Goal: Communication & Community: Answer question/provide support

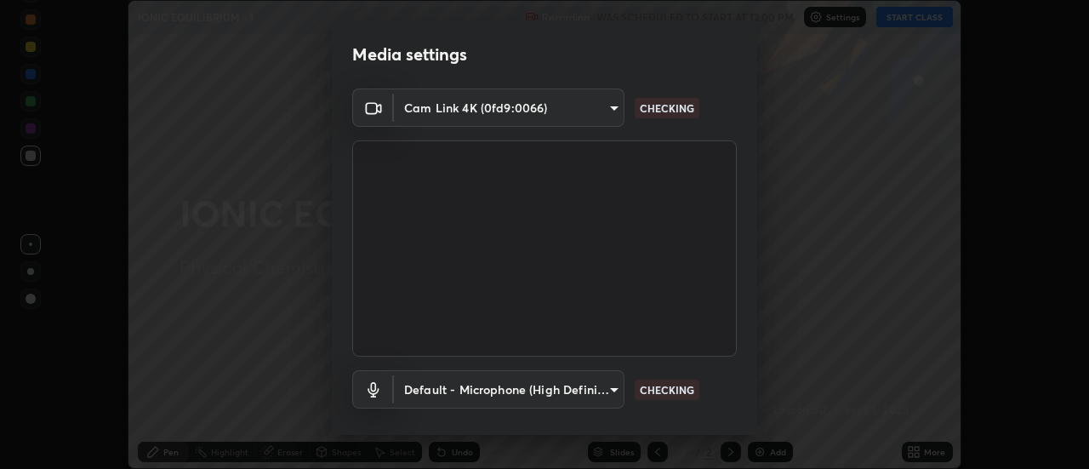
scroll to position [89, 0]
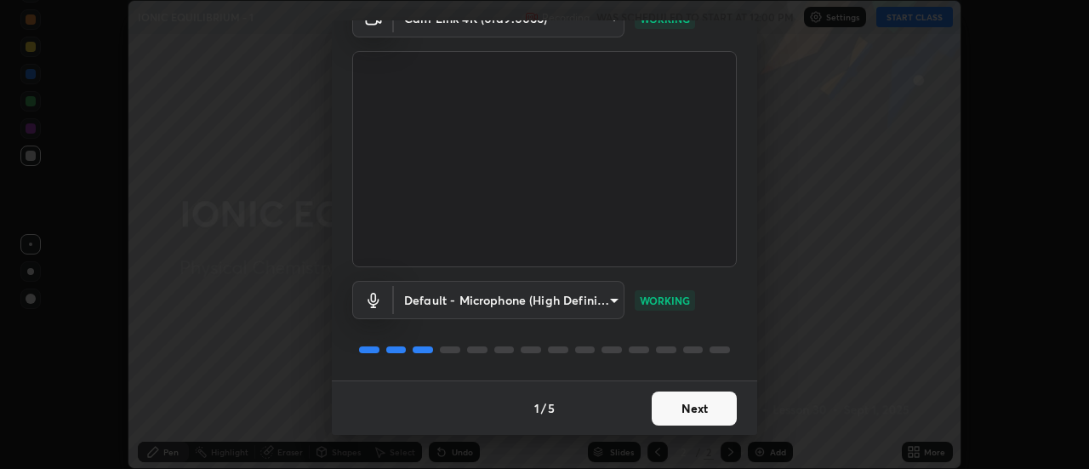
click at [699, 407] on button "Next" at bounding box center [694, 409] width 85 height 34
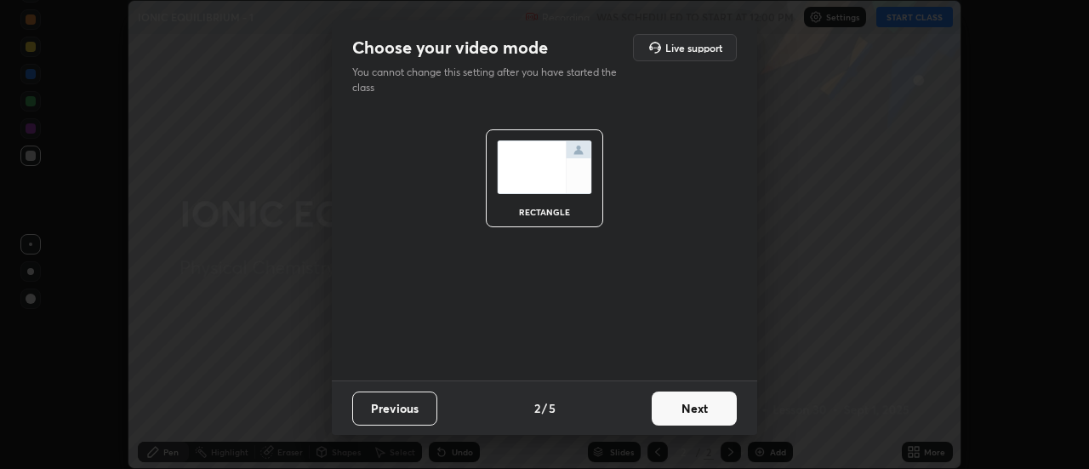
scroll to position [0, 0]
click at [695, 414] on button "Next" at bounding box center [694, 409] width 85 height 34
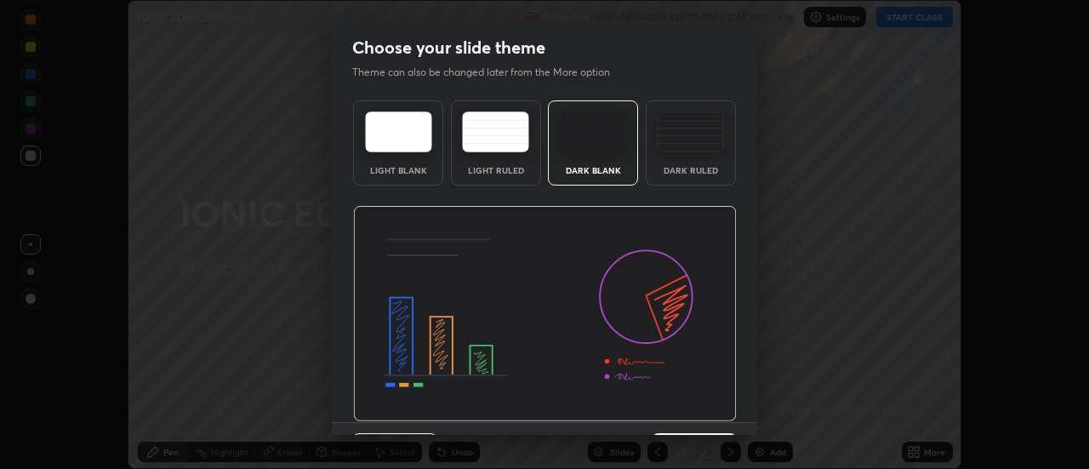
scroll to position [42, 0]
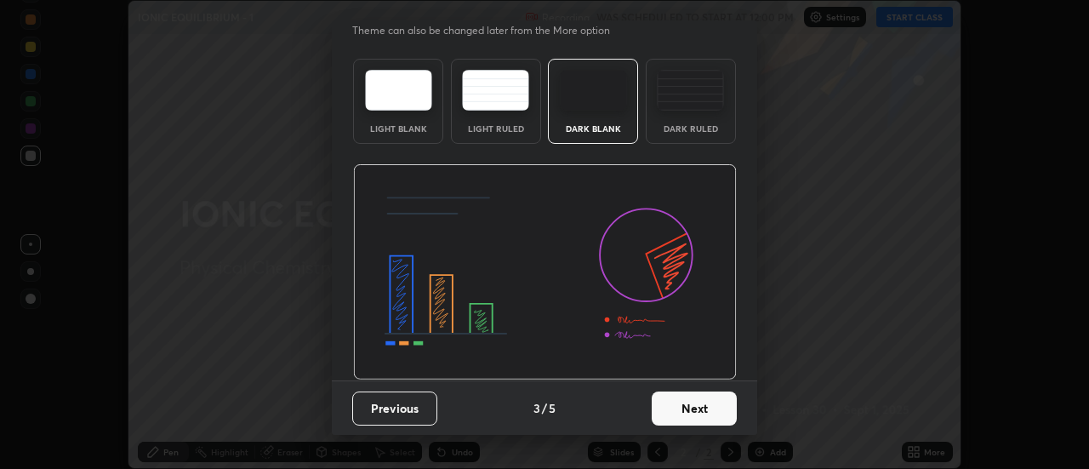
click at [689, 413] on button "Next" at bounding box center [694, 409] width 85 height 34
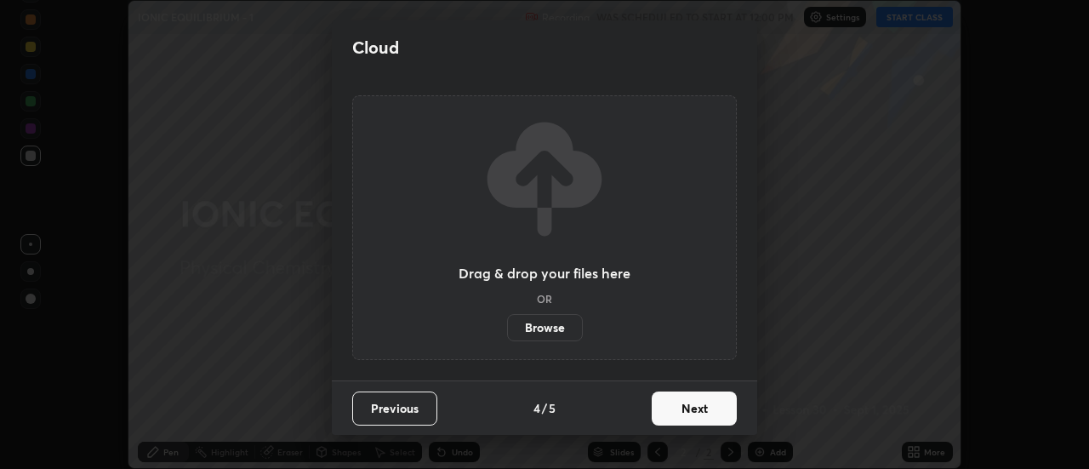
click at [694, 415] on button "Next" at bounding box center [694, 409] width 85 height 34
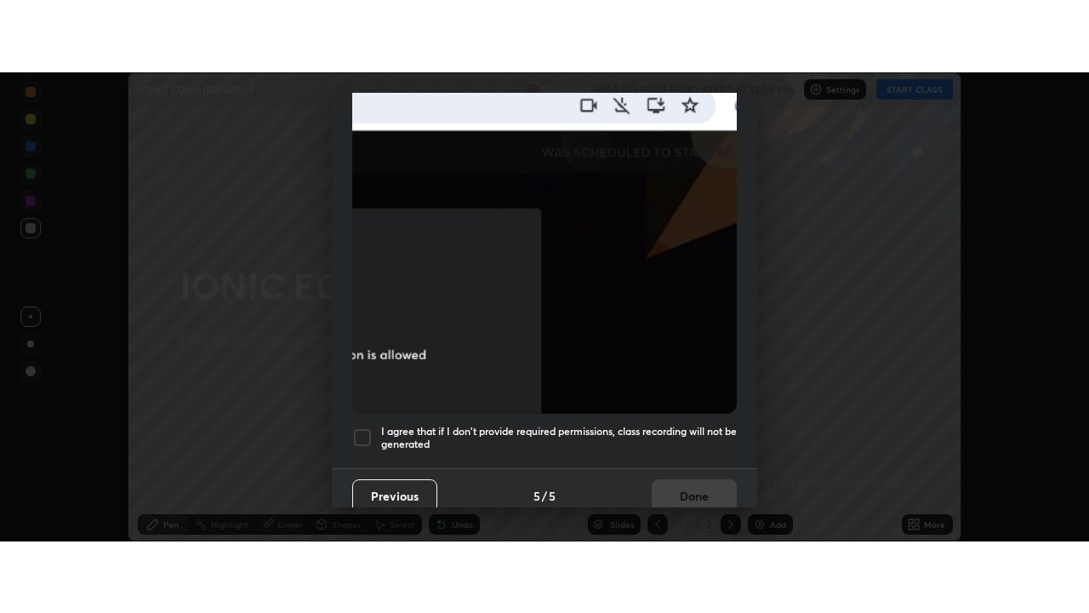
scroll to position [437, 0]
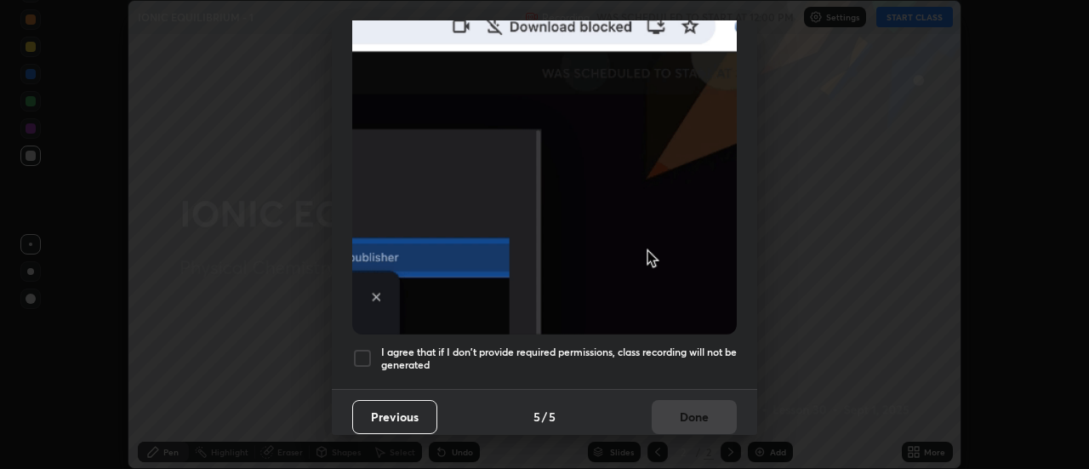
click at [678, 346] on h5 "I agree that if I don't provide required permissions, class recording will not …" at bounding box center [559, 359] width 356 height 26
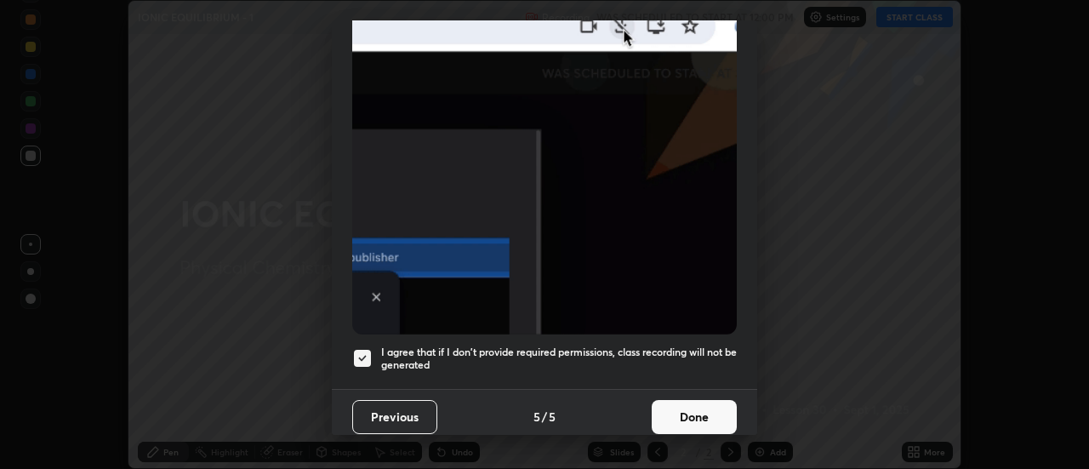
click at [685, 415] on button "Done" at bounding box center [694, 417] width 85 height 34
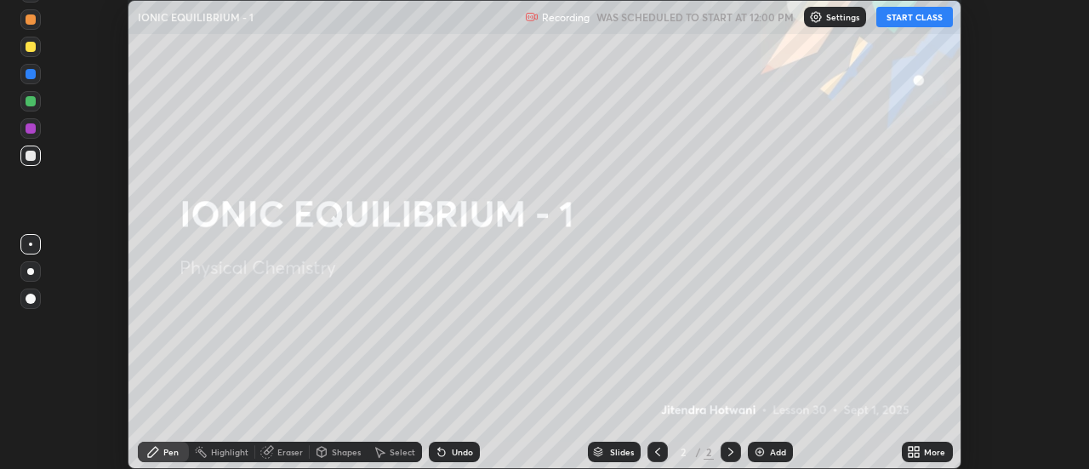
click at [924, 16] on button "START CLASS" at bounding box center [915, 17] width 77 height 20
click at [921, 453] on icon at bounding box center [914, 452] width 14 height 14
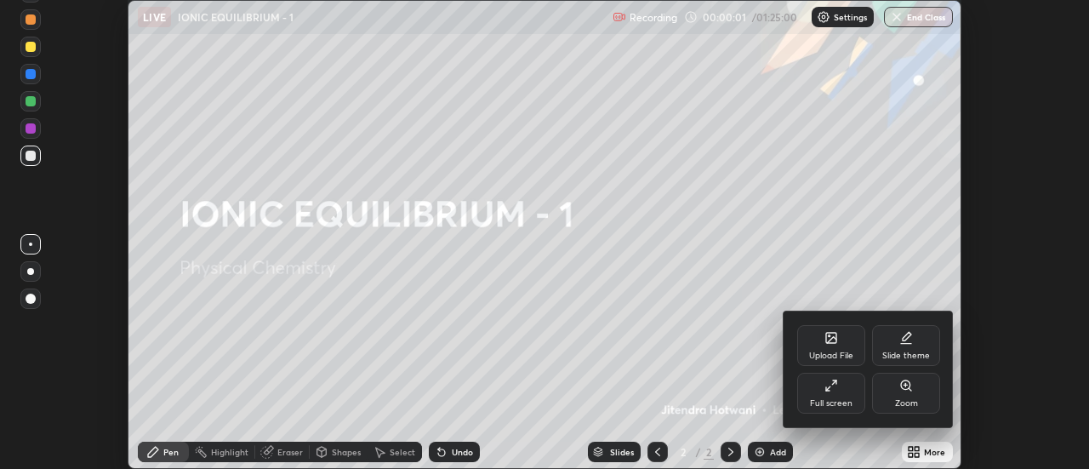
click at [844, 395] on div "Full screen" at bounding box center [832, 393] width 68 height 41
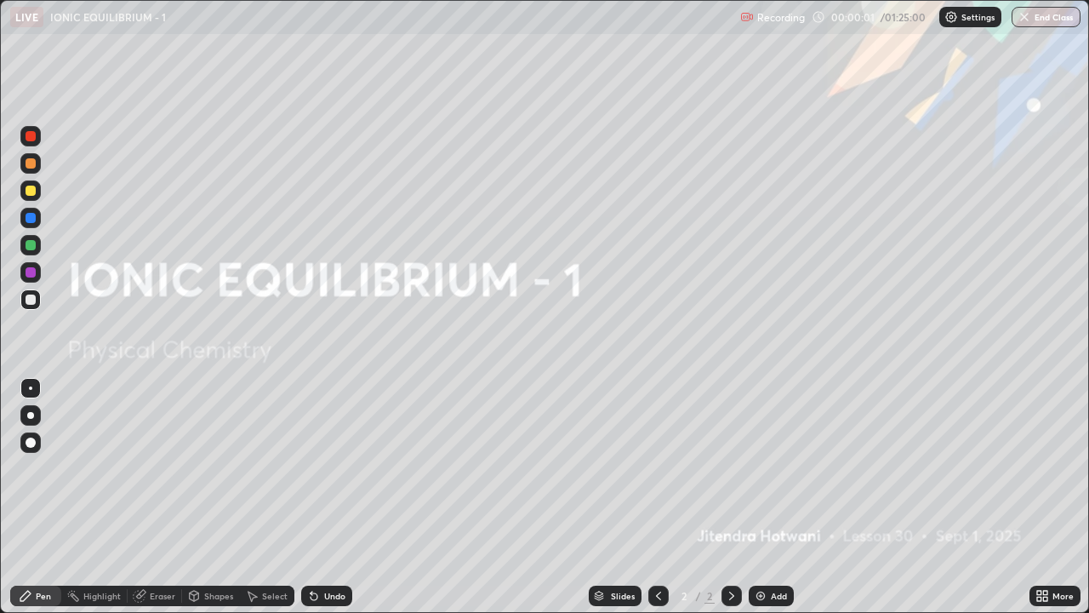
scroll to position [613, 1089]
click at [767, 468] on div "Add" at bounding box center [771, 596] width 45 height 20
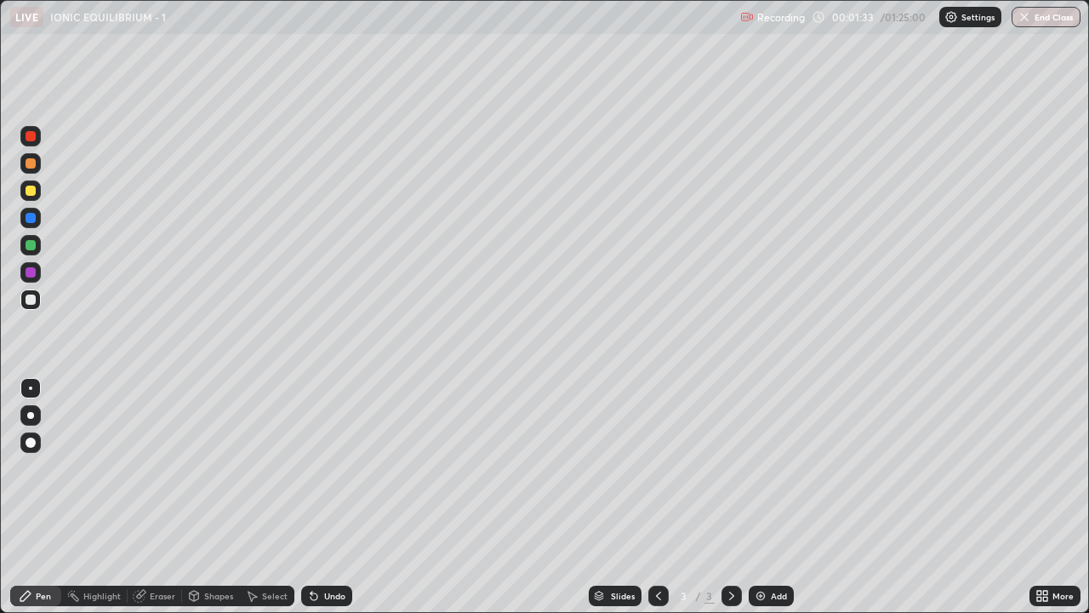
click at [31, 192] on div at bounding box center [31, 191] width 10 height 10
click at [26, 301] on div at bounding box center [31, 300] width 10 height 10
click at [31, 270] on div at bounding box center [31, 272] width 10 height 10
click at [31, 304] on div at bounding box center [31, 300] width 10 height 10
click at [29, 221] on div at bounding box center [31, 218] width 10 height 10
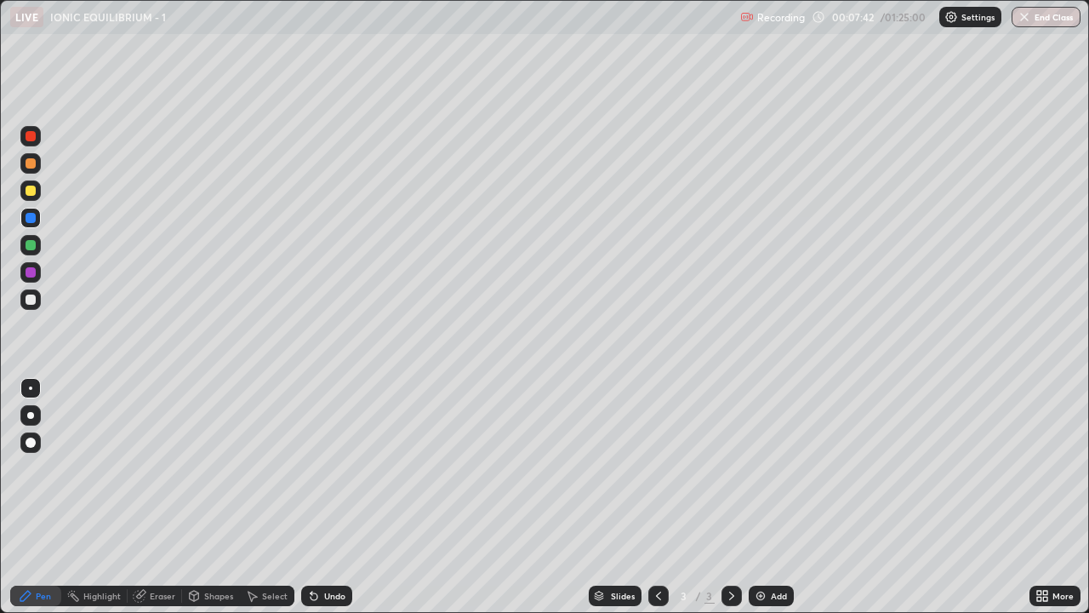
click at [26, 295] on div at bounding box center [30, 299] width 20 height 20
click at [778, 468] on div "Add" at bounding box center [779, 596] width 16 height 9
click at [31, 220] on div at bounding box center [31, 218] width 10 height 10
click at [96, 468] on div "Highlight" at bounding box center [101, 596] width 37 height 9
click at [660, 468] on icon at bounding box center [659, 596] width 14 height 14
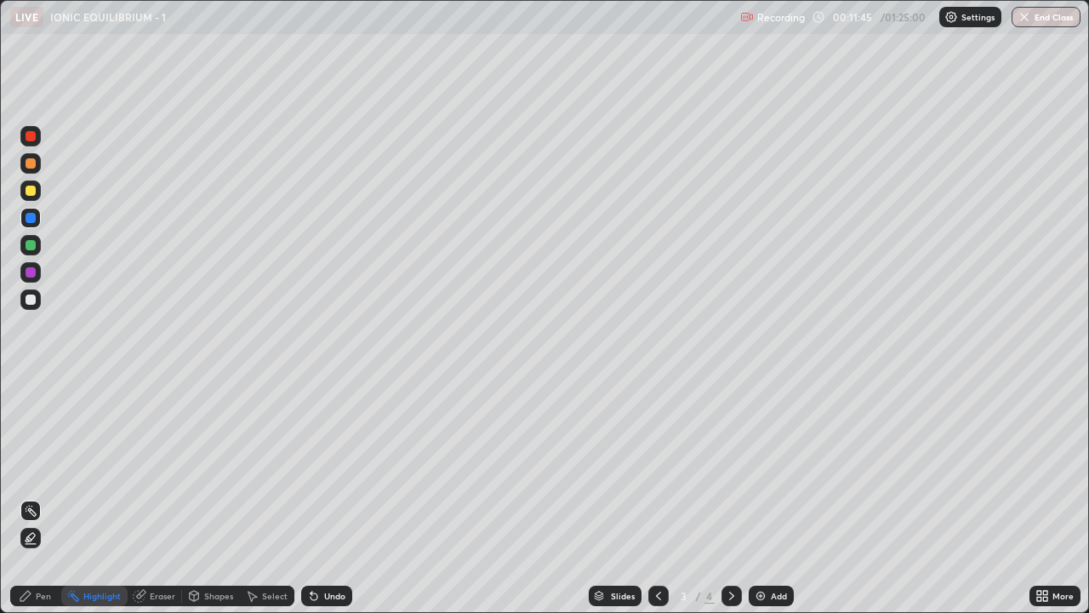
click at [730, 468] on icon at bounding box center [732, 596] width 14 height 14
click at [765, 468] on img at bounding box center [761, 596] width 14 height 14
click at [29, 245] on div at bounding box center [31, 245] width 10 height 10
click at [43, 468] on div "Pen" at bounding box center [43, 596] width 15 height 9
click at [30, 299] on div at bounding box center [31, 300] width 10 height 10
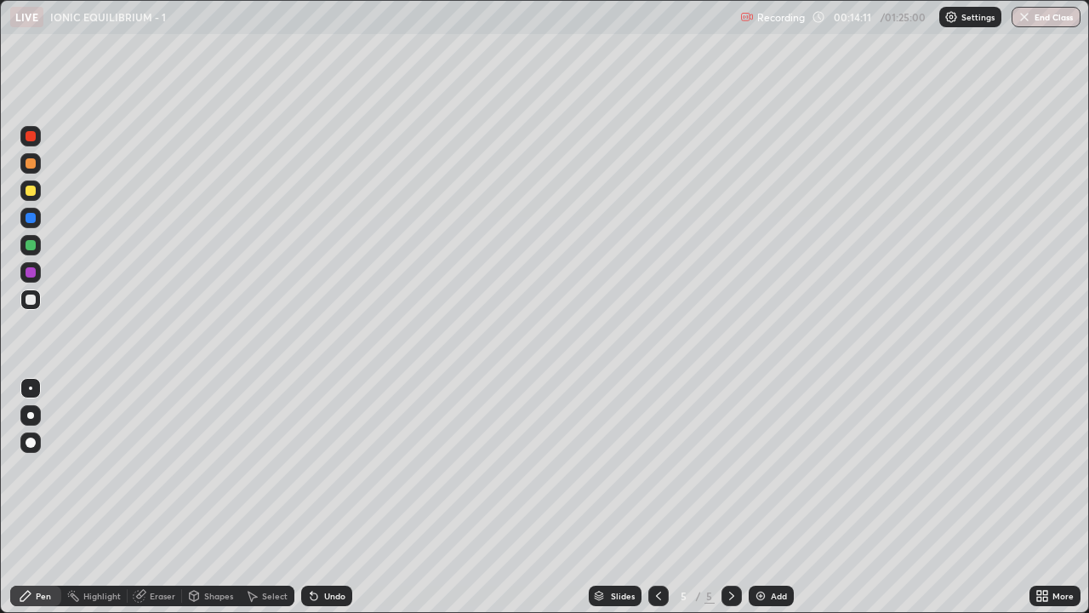
click at [31, 243] on div at bounding box center [31, 245] width 10 height 10
click at [33, 300] on div at bounding box center [31, 300] width 10 height 10
click at [655, 468] on icon at bounding box center [659, 596] width 14 height 14
click at [730, 468] on icon at bounding box center [732, 596] width 14 height 14
click at [31, 192] on div at bounding box center [31, 191] width 10 height 10
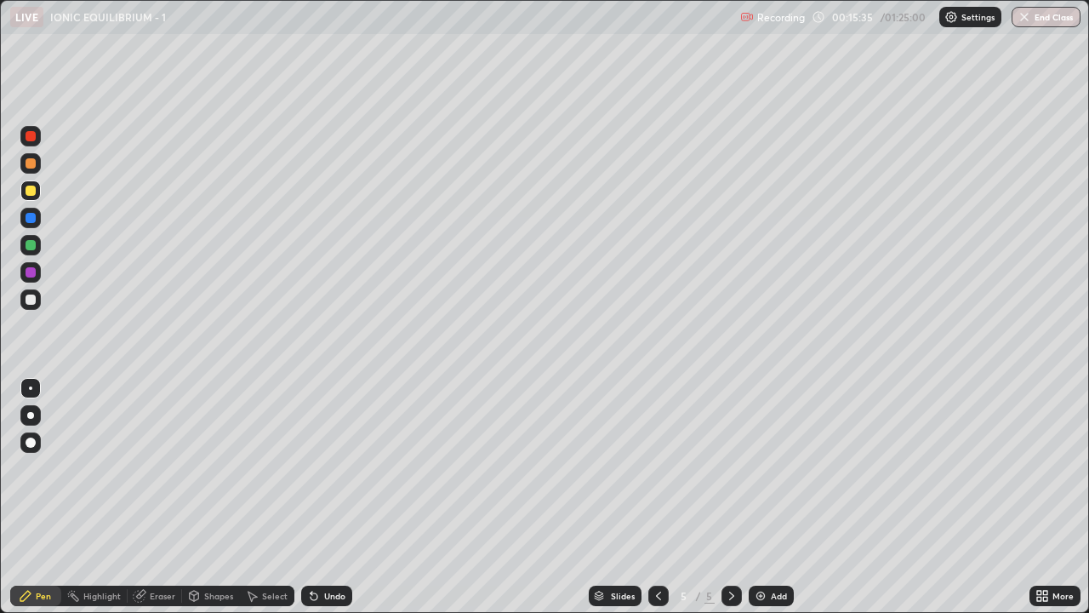
click at [31, 302] on div at bounding box center [31, 300] width 10 height 10
click at [657, 468] on icon at bounding box center [659, 596] width 14 height 14
click at [731, 468] on icon at bounding box center [731, 596] width 5 height 9
click at [775, 468] on div "Add" at bounding box center [779, 596] width 16 height 9
click at [655, 468] on icon at bounding box center [659, 596] width 14 height 14
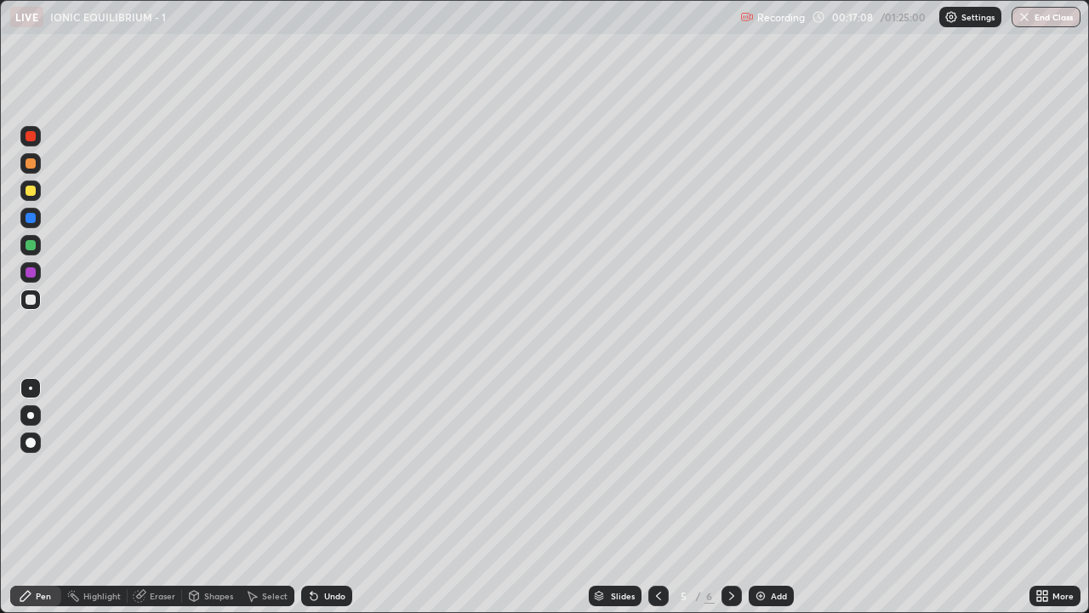
click at [738, 468] on div at bounding box center [732, 596] width 20 height 20
click at [31, 246] on div at bounding box center [31, 245] width 10 height 10
click at [31, 300] on div at bounding box center [31, 300] width 10 height 10
click at [31, 215] on div at bounding box center [31, 218] width 10 height 10
click at [30, 299] on div at bounding box center [31, 300] width 10 height 10
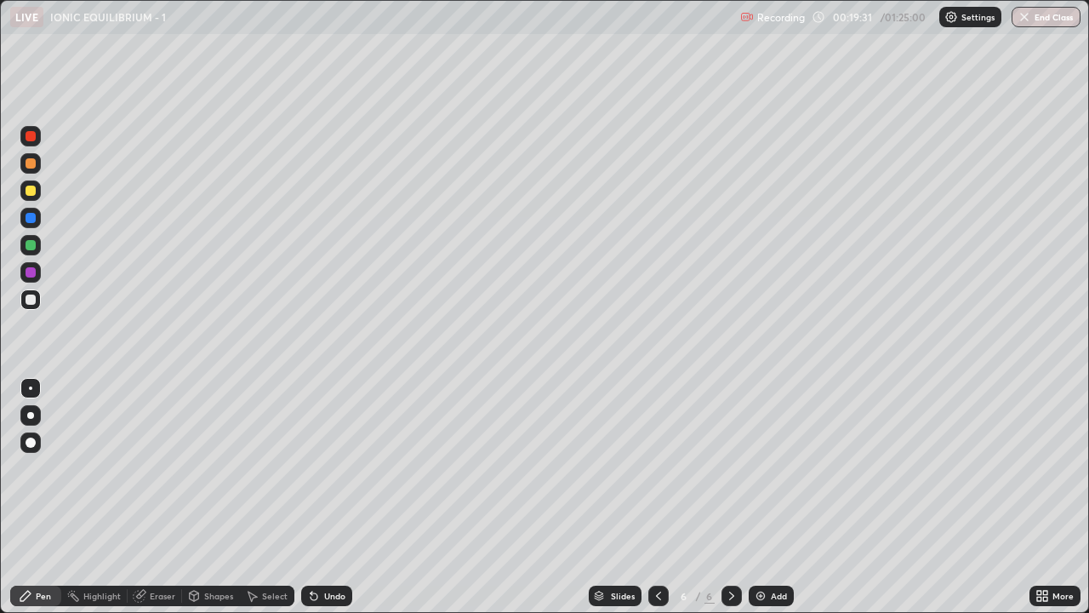
click at [781, 468] on div "Add" at bounding box center [779, 596] width 16 height 9
click at [657, 468] on icon at bounding box center [659, 596] width 14 height 14
click at [723, 468] on div at bounding box center [732, 596] width 20 height 20
click at [660, 468] on icon at bounding box center [659, 596] width 14 height 14
click at [729, 468] on icon at bounding box center [732, 596] width 14 height 14
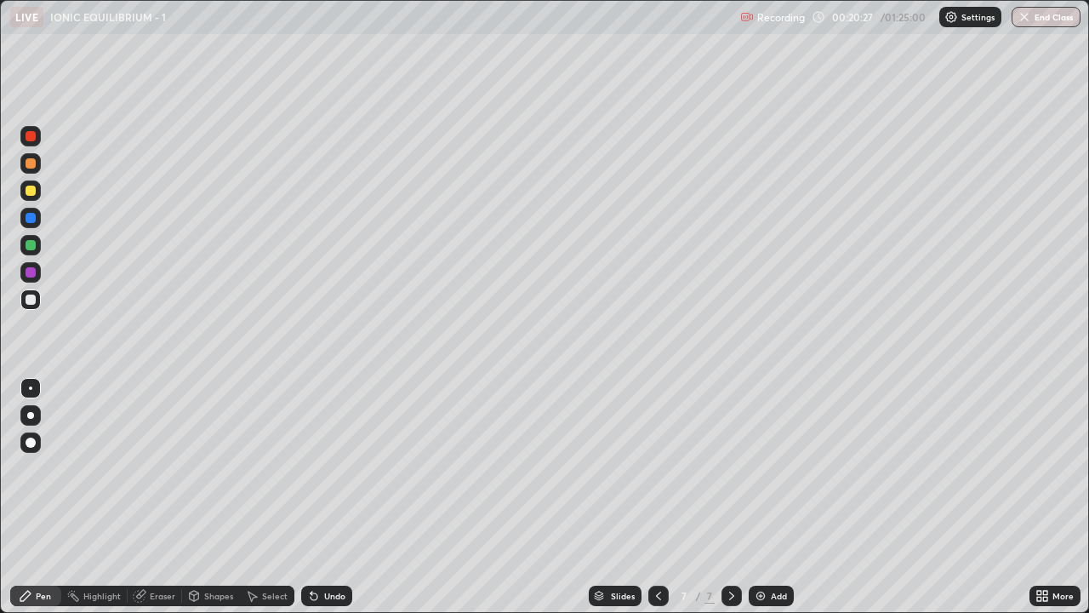
click at [660, 468] on icon at bounding box center [659, 596] width 14 height 14
click at [655, 468] on icon at bounding box center [659, 596] width 14 height 14
click at [728, 468] on icon at bounding box center [732, 596] width 14 height 14
click at [730, 468] on icon at bounding box center [732, 596] width 14 height 14
click at [32, 191] on div at bounding box center [31, 191] width 10 height 10
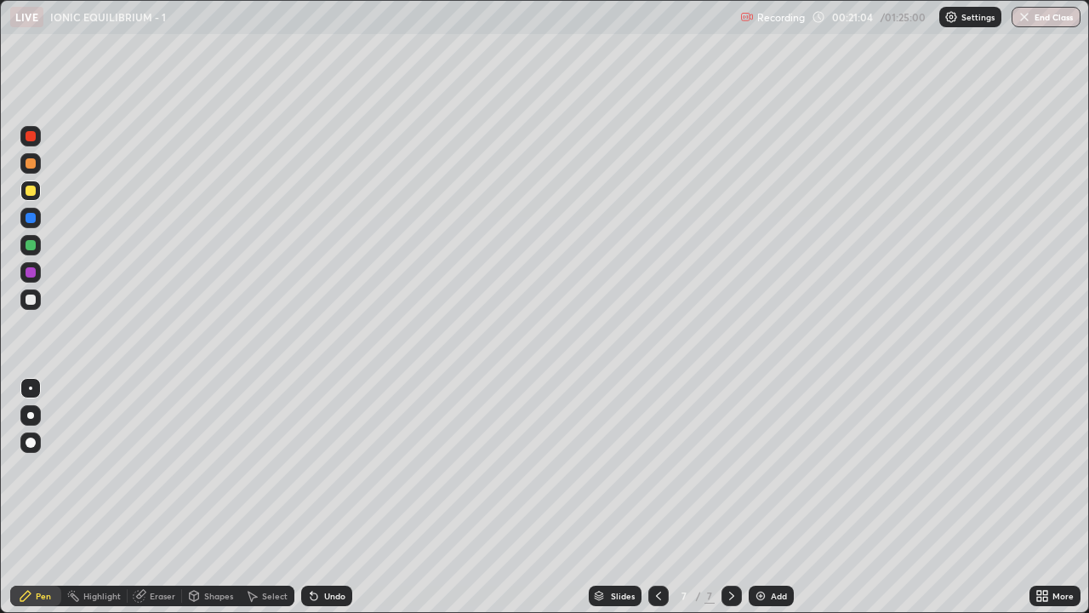
click at [32, 299] on div at bounding box center [31, 300] width 10 height 10
click at [660, 468] on icon at bounding box center [659, 596] width 14 height 14
click at [730, 468] on icon at bounding box center [732, 596] width 14 height 14
click at [30, 243] on div at bounding box center [31, 245] width 10 height 10
click at [657, 468] on icon at bounding box center [659, 596] width 14 height 14
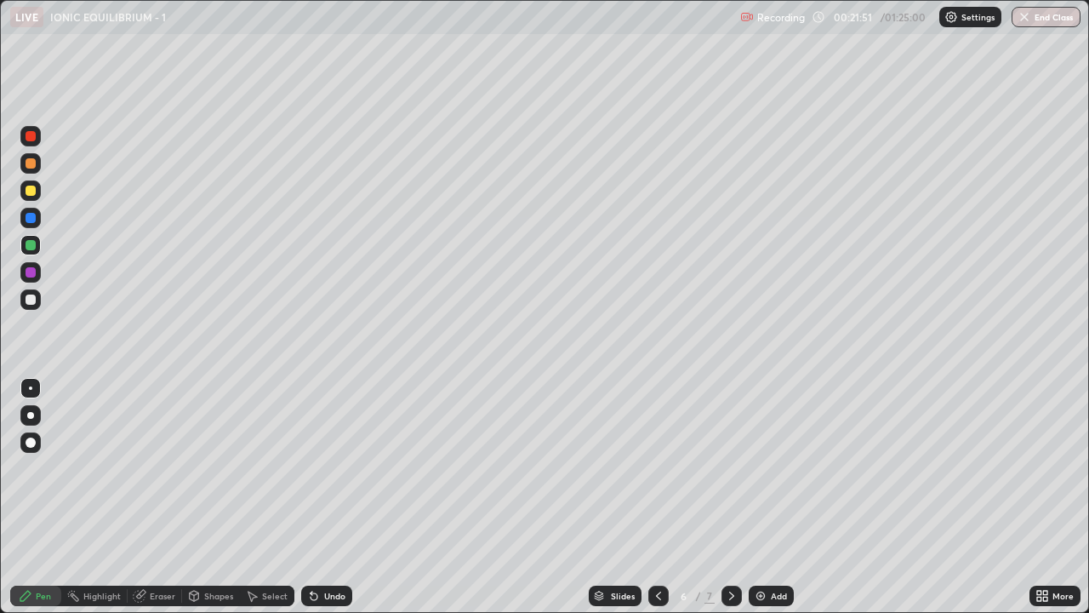
click at [730, 468] on icon at bounding box center [732, 596] width 14 height 14
click at [335, 468] on div "Undo" at bounding box center [334, 596] width 21 height 9
click at [333, 468] on div "Undo" at bounding box center [334, 596] width 21 height 9
click at [31, 272] on div at bounding box center [31, 272] width 10 height 10
click at [31, 192] on div at bounding box center [31, 191] width 10 height 10
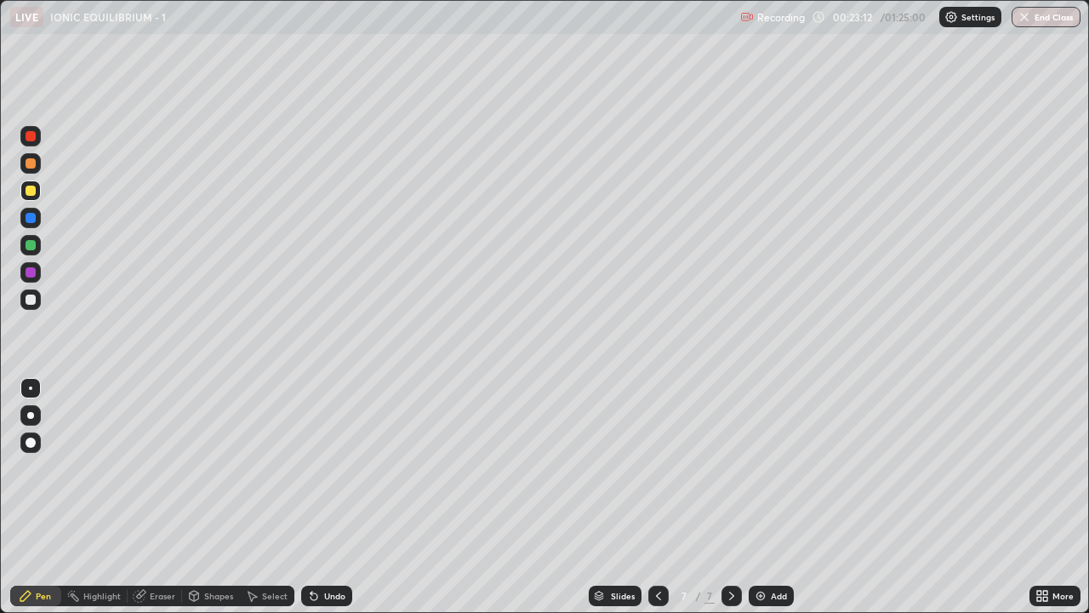
click at [771, 468] on div "Add" at bounding box center [779, 596] width 16 height 9
click at [28, 295] on div at bounding box center [31, 300] width 10 height 10
click at [331, 468] on div "Undo" at bounding box center [334, 596] width 21 height 9
click at [776, 468] on div "Add" at bounding box center [779, 596] width 16 height 9
click at [657, 468] on icon at bounding box center [659, 596] width 14 height 14
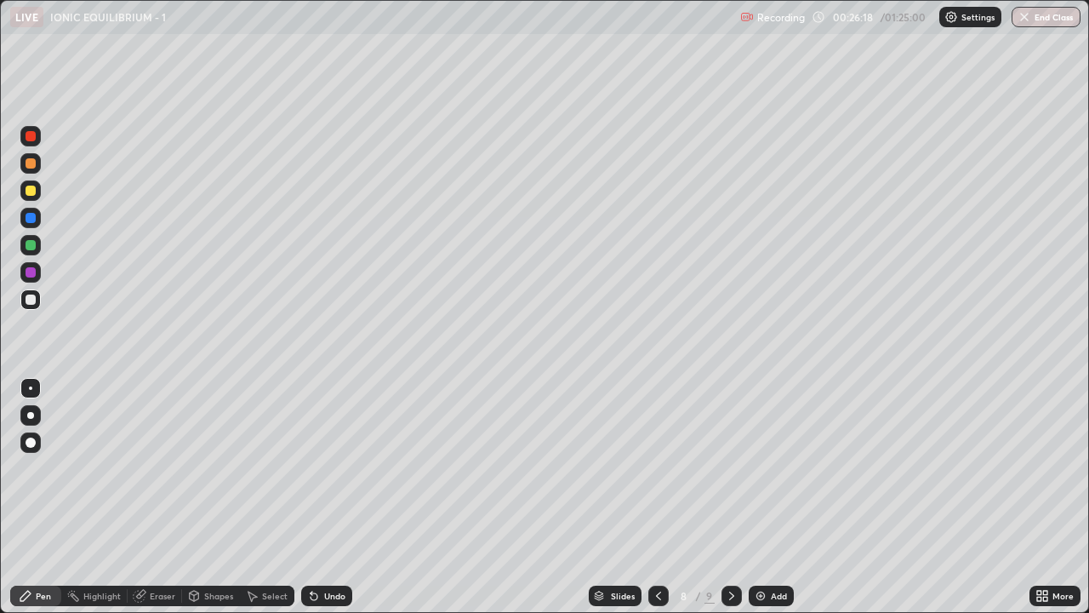
click at [658, 468] on icon at bounding box center [659, 596] width 14 height 14
click at [735, 468] on icon at bounding box center [732, 596] width 14 height 14
click at [732, 468] on icon at bounding box center [732, 596] width 14 height 14
click at [658, 468] on icon at bounding box center [659, 596] width 14 height 14
click at [657, 468] on icon at bounding box center [659, 596] width 14 height 14
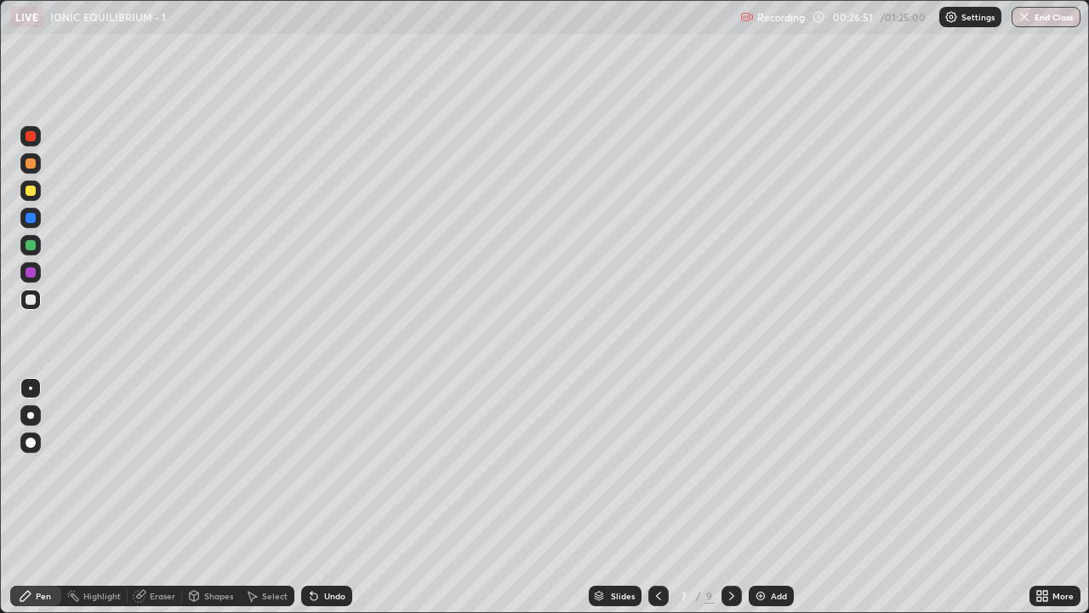
click at [729, 468] on icon at bounding box center [732, 596] width 14 height 14
click at [729, 468] on icon at bounding box center [731, 596] width 5 height 9
click at [766, 468] on div "Add" at bounding box center [771, 596] width 45 height 20
click at [31, 248] on div at bounding box center [31, 245] width 10 height 10
click at [31, 300] on div at bounding box center [31, 300] width 10 height 10
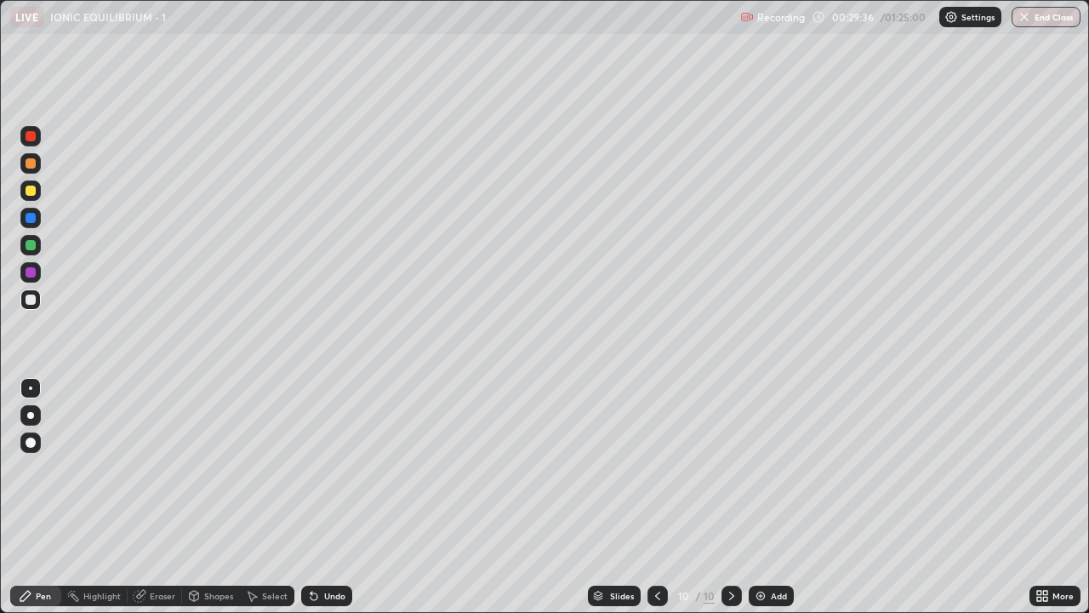
click at [331, 468] on div "Undo" at bounding box center [334, 596] width 21 height 9
click at [656, 468] on icon at bounding box center [658, 596] width 14 height 14
click at [658, 468] on icon at bounding box center [658, 596] width 14 height 14
click at [662, 468] on div at bounding box center [658, 596] width 20 height 20
click at [658, 468] on icon at bounding box center [658, 596] width 14 height 14
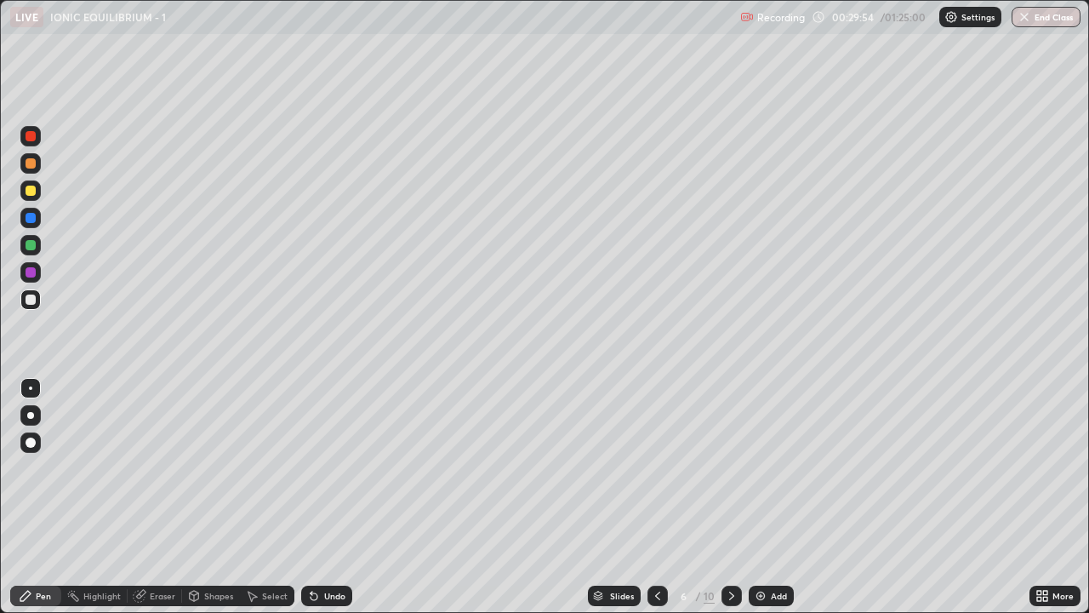
click at [656, 468] on icon at bounding box center [658, 596] width 14 height 14
click at [658, 468] on icon at bounding box center [658, 596] width 14 height 14
click at [656, 468] on icon at bounding box center [658, 596] width 14 height 14
click at [152, 468] on div "Eraser" at bounding box center [163, 596] width 26 height 9
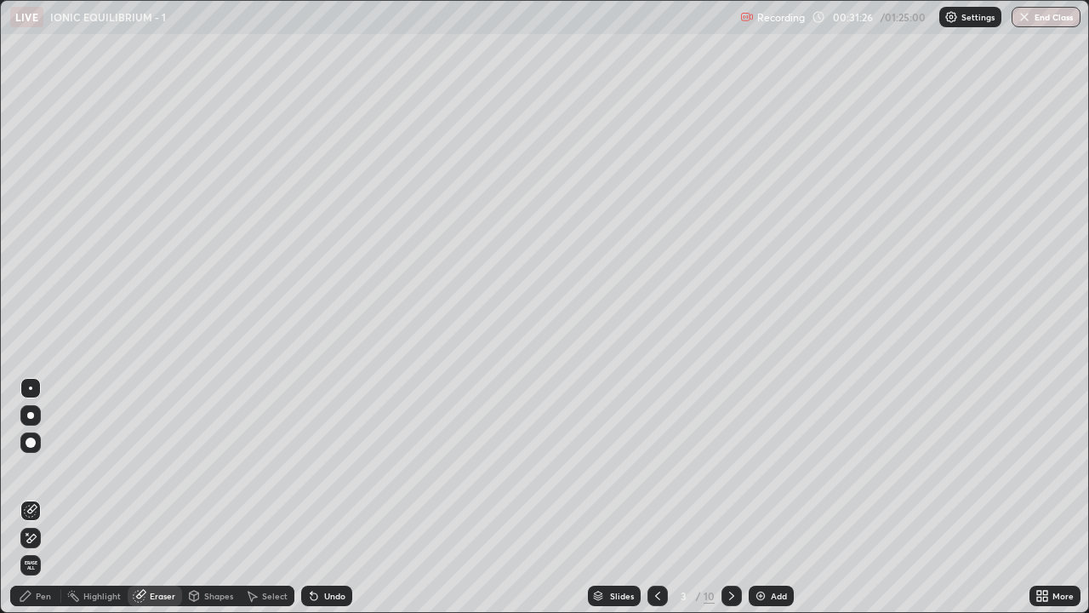
click at [34, 468] on div "Pen" at bounding box center [35, 596] width 51 height 20
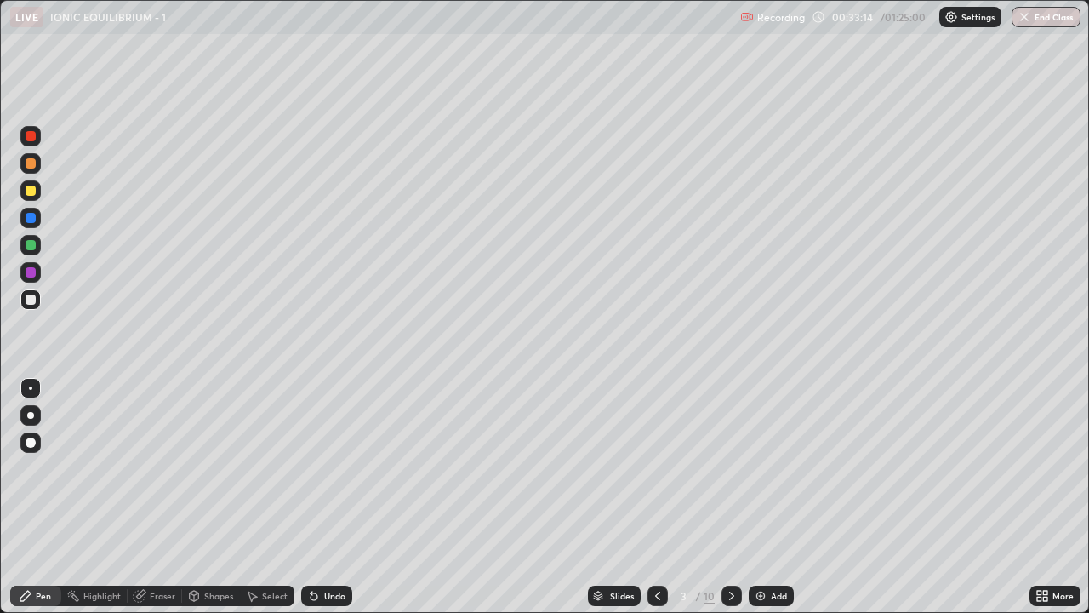
click at [729, 468] on icon at bounding box center [732, 596] width 14 height 14
click at [730, 468] on icon at bounding box center [732, 596] width 14 height 14
click at [723, 468] on div at bounding box center [732, 596] width 20 height 20
click at [730, 468] on icon at bounding box center [732, 596] width 14 height 14
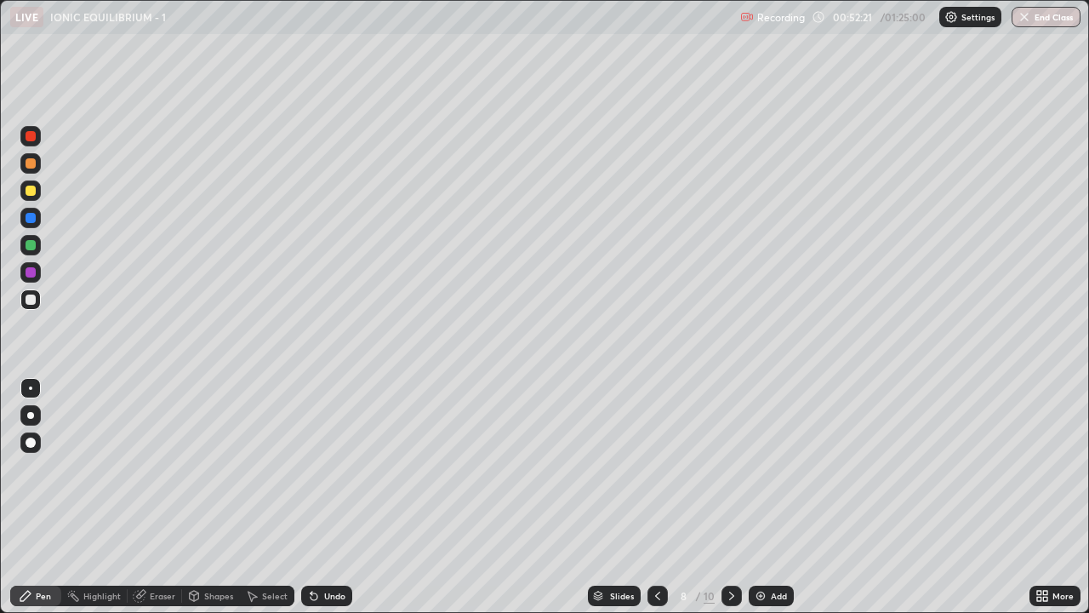
click at [656, 468] on icon at bounding box center [658, 596] width 14 height 14
click at [731, 468] on icon at bounding box center [731, 596] width 5 height 9
click at [656, 468] on icon at bounding box center [658, 596] width 14 height 14
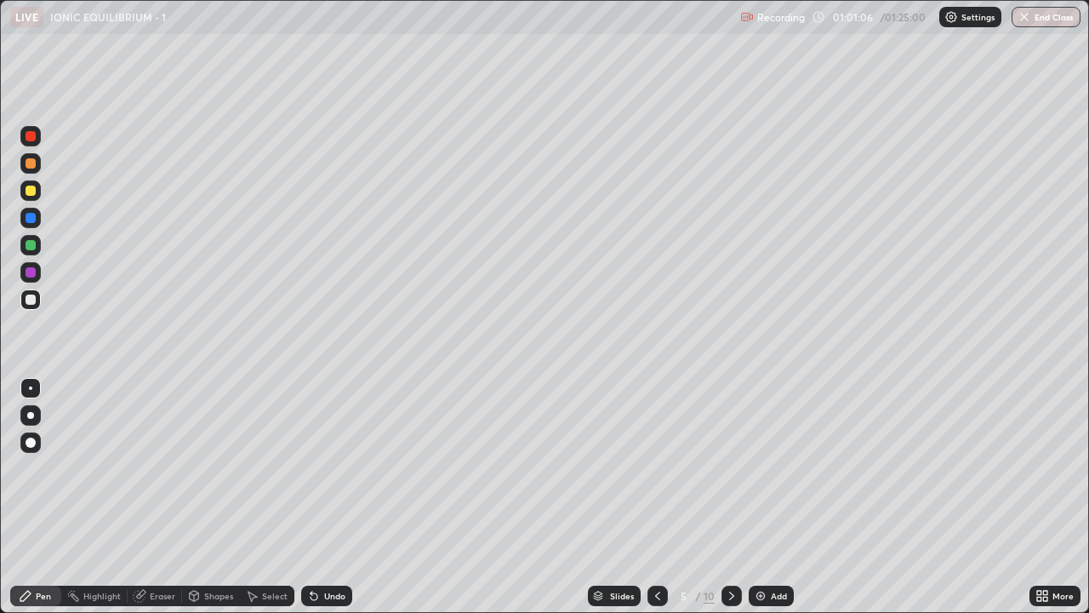
click at [657, 468] on icon at bounding box center [657, 596] width 5 height 9
click at [730, 468] on icon at bounding box center [732, 596] width 14 height 14
click at [731, 468] on icon at bounding box center [732, 596] width 14 height 14
click at [729, 468] on icon at bounding box center [732, 596] width 14 height 14
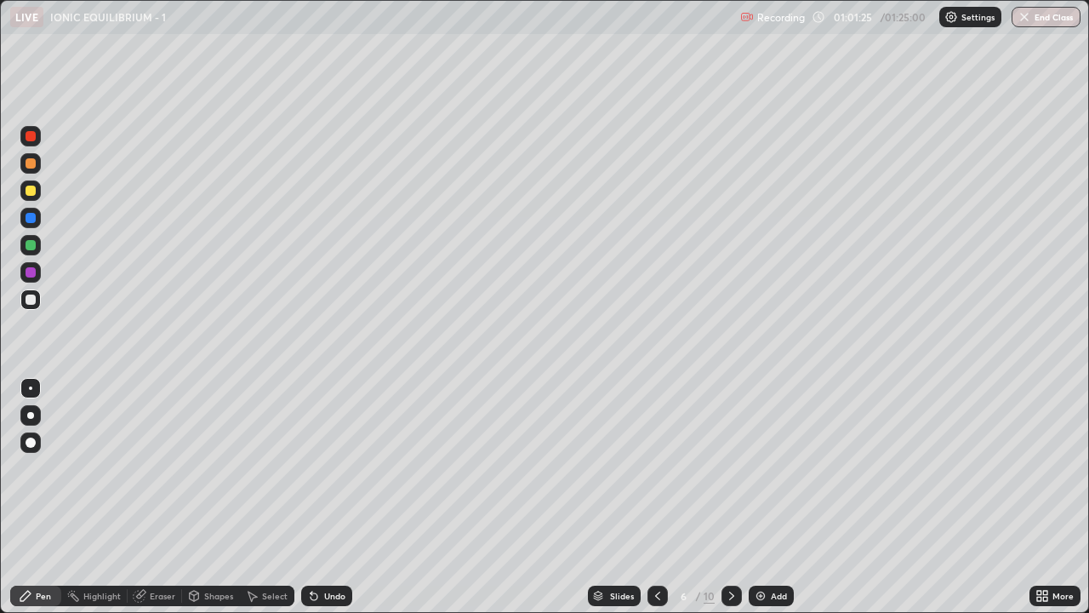
click at [730, 468] on icon at bounding box center [732, 596] width 14 height 14
click at [729, 468] on icon at bounding box center [732, 596] width 14 height 14
click at [730, 468] on icon at bounding box center [732, 596] width 14 height 14
click at [663, 468] on div at bounding box center [658, 596] width 20 height 34
click at [730, 468] on icon at bounding box center [732, 596] width 14 height 14
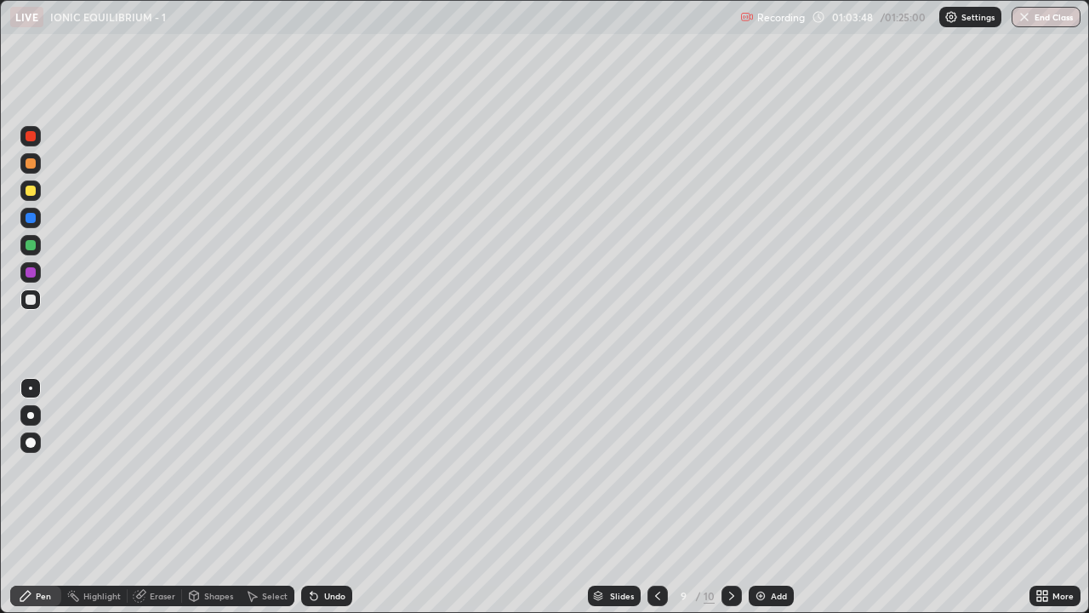
click at [729, 468] on icon at bounding box center [732, 596] width 14 height 14
click at [27, 193] on div at bounding box center [31, 191] width 10 height 10
click at [772, 468] on div "Add" at bounding box center [779, 596] width 16 height 9
click at [26, 304] on div at bounding box center [30, 299] width 20 height 20
click at [767, 468] on div "Add" at bounding box center [771, 596] width 45 height 20
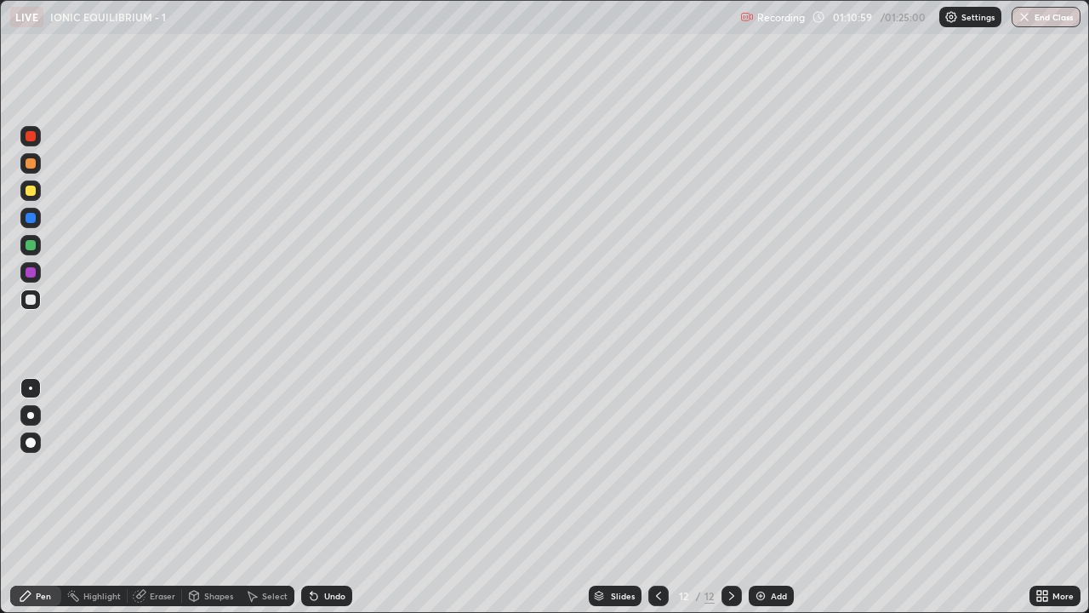
click at [659, 468] on icon at bounding box center [659, 596] width 14 height 14
click at [31, 187] on div at bounding box center [31, 191] width 10 height 10
click at [156, 468] on div "Eraser" at bounding box center [163, 596] width 26 height 9
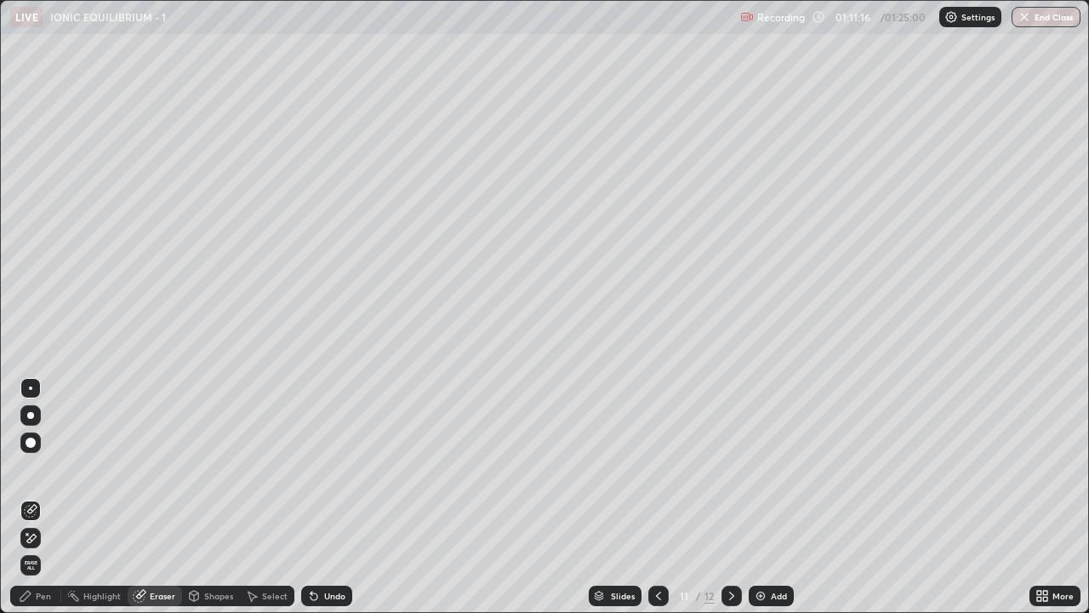
click at [41, 468] on div "Pen" at bounding box center [43, 596] width 15 height 9
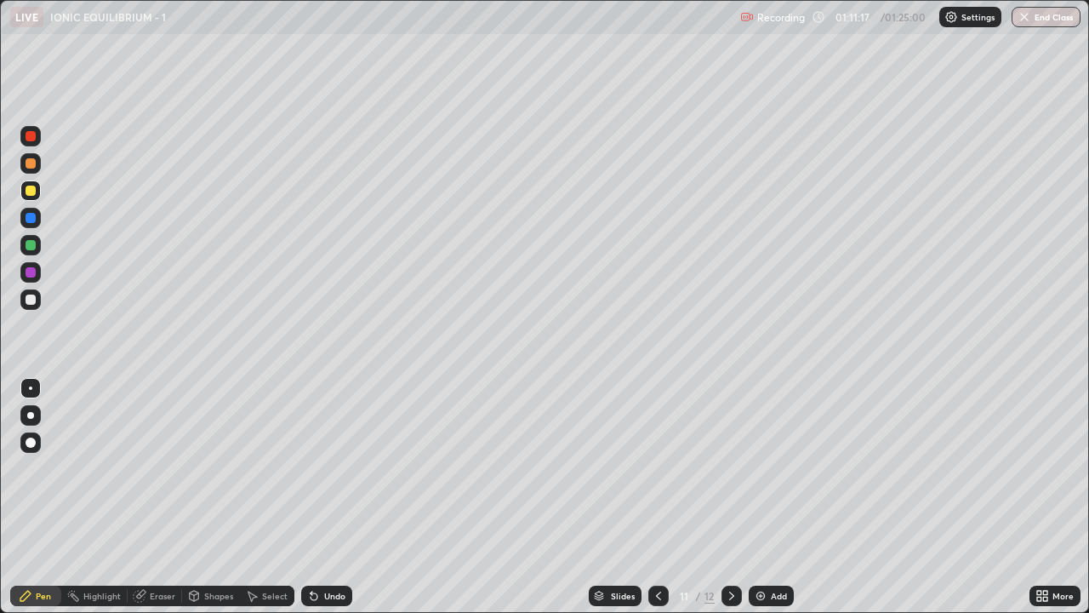
click at [730, 468] on icon at bounding box center [732, 596] width 14 height 14
click at [31, 301] on div at bounding box center [31, 300] width 10 height 10
click at [157, 468] on div "Eraser" at bounding box center [163, 596] width 26 height 9
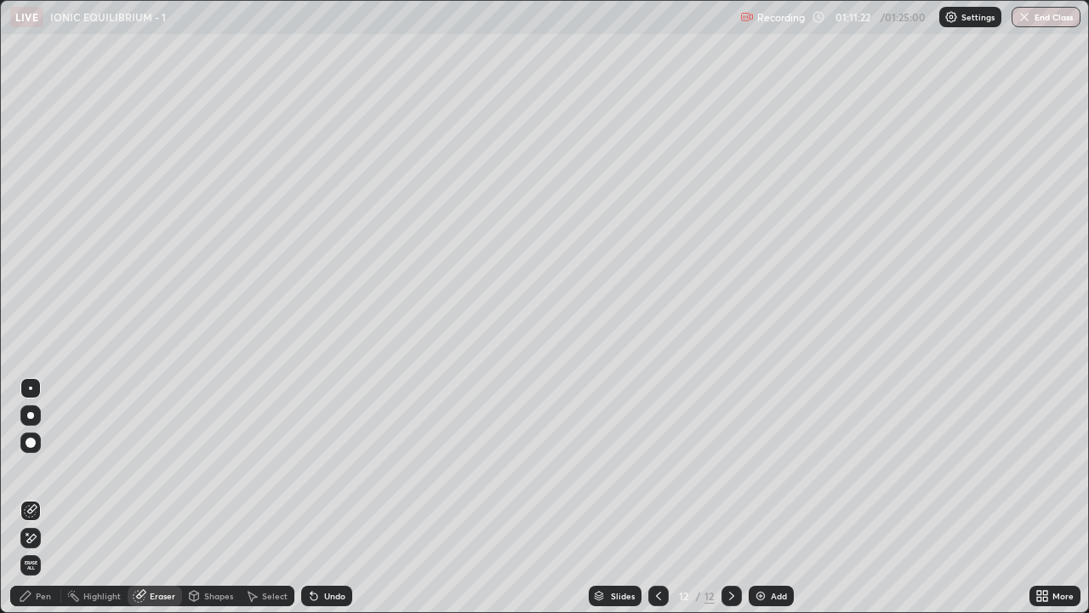
click at [148, 468] on div "Eraser" at bounding box center [155, 596] width 54 height 20
click at [30, 468] on icon at bounding box center [25, 596] width 10 height 10
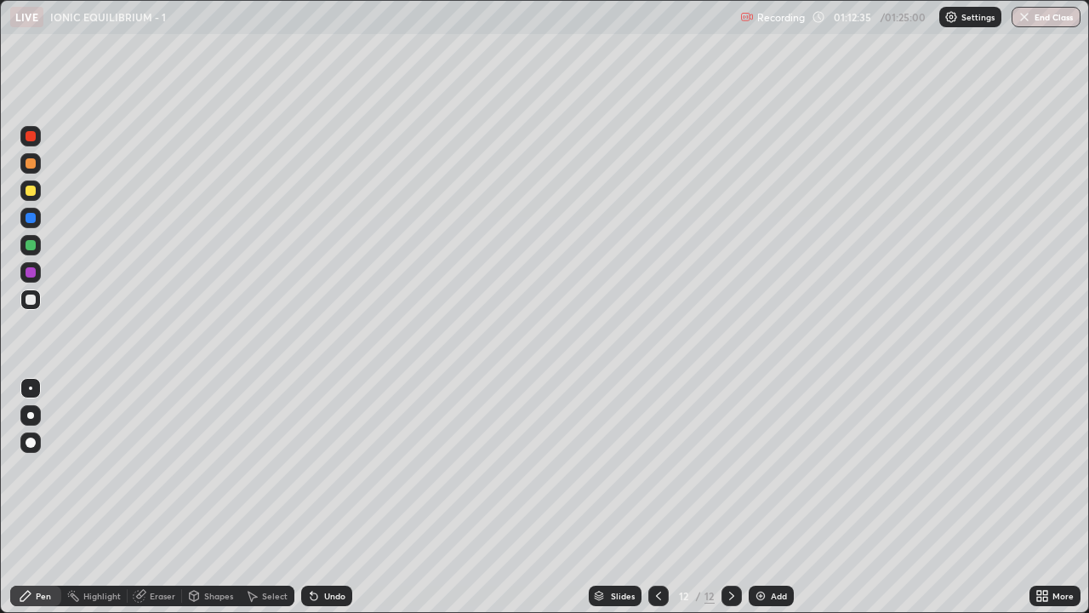
click at [660, 468] on icon at bounding box center [659, 596] width 14 height 14
click at [324, 468] on div "Undo" at bounding box center [334, 596] width 21 height 9
click at [35, 247] on div at bounding box center [31, 245] width 10 height 10
click at [730, 468] on icon at bounding box center [731, 596] width 5 height 9
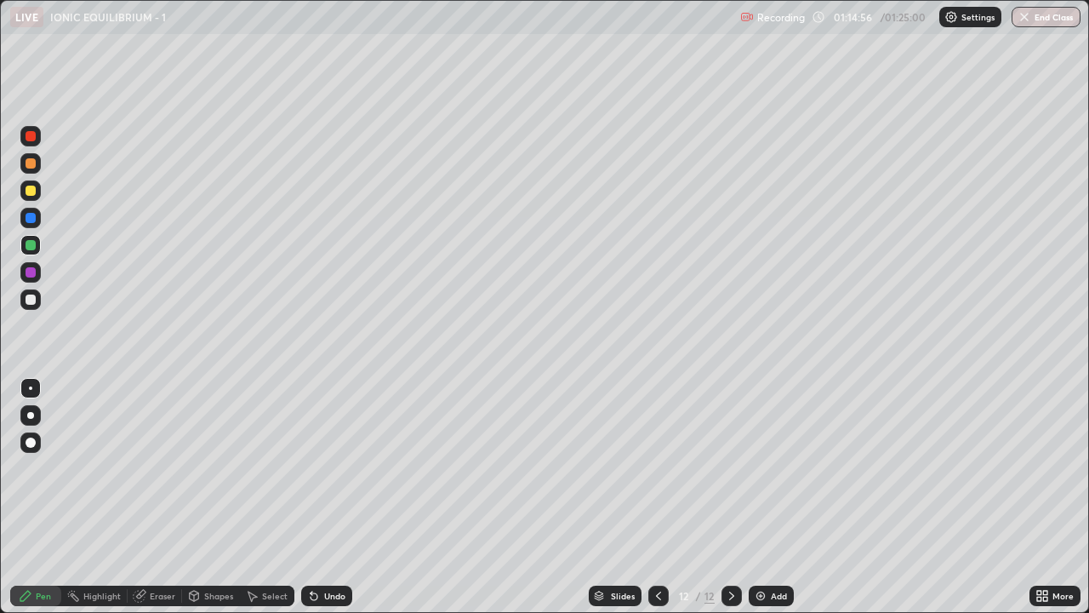
click at [33, 193] on div at bounding box center [31, 191] width 10 height 10
click at [774, 468] on div "Add" at bounding box center [771, 596] width 45 height 20
click at [31, 302] on div at bounding box center [31, 300] width 10 height 10
click at [611, 468] on div "Slides" at bounding box center [623, 596] width 24 height 9
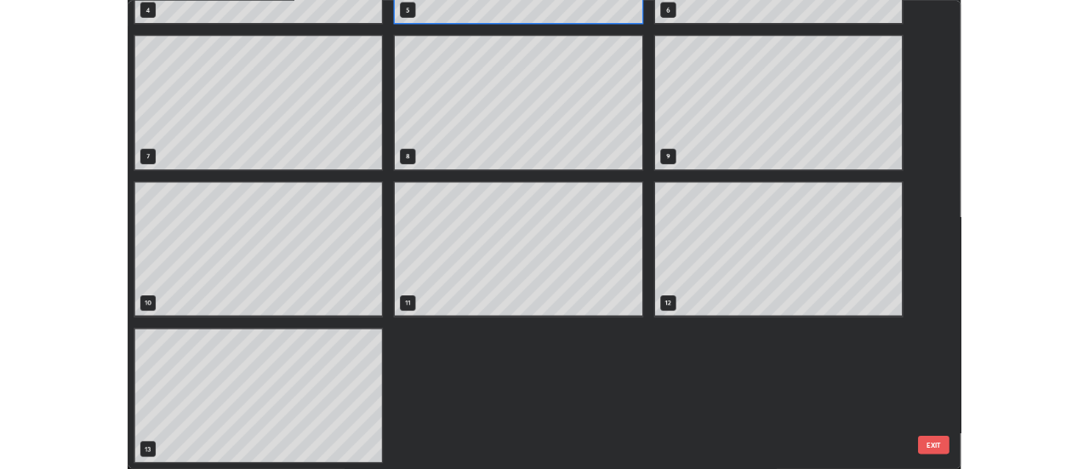
scroll to position [191, 0]
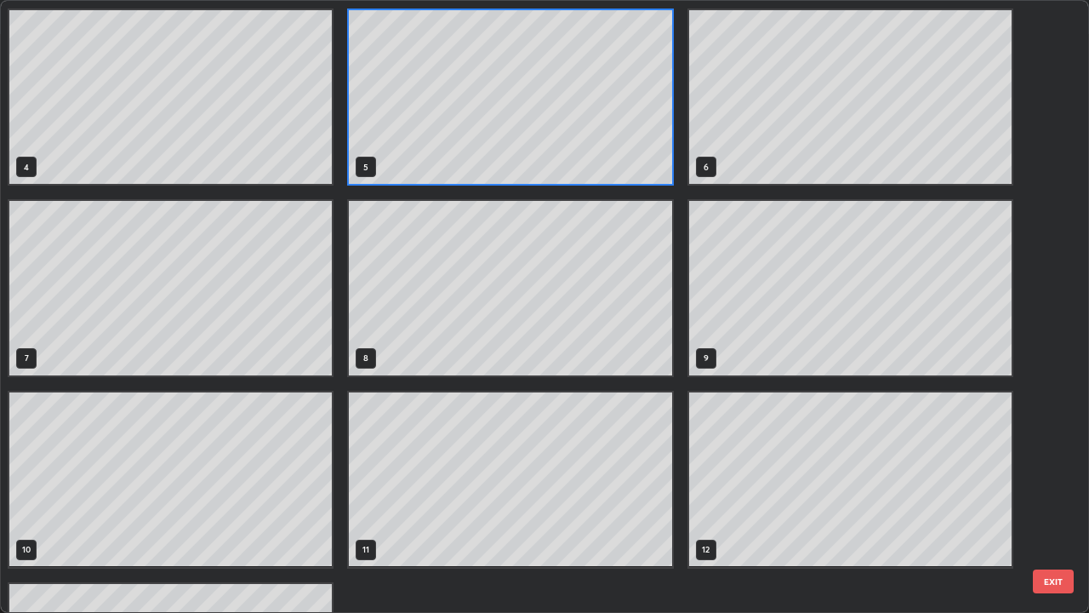
click at [648, 14] on div "4 5 6 7 8 9 10 11 12 13" at bounding box center [530, 306] width 1058 height 611
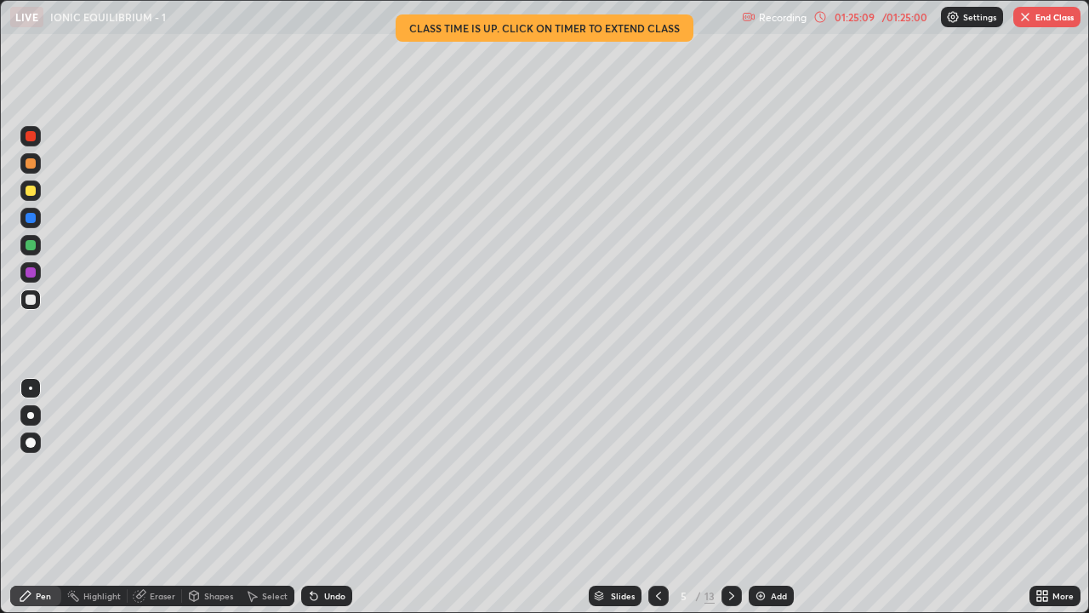
click at [1032, 19] on button "End Class" at bounding box center [1047, 17] width 67 height 20
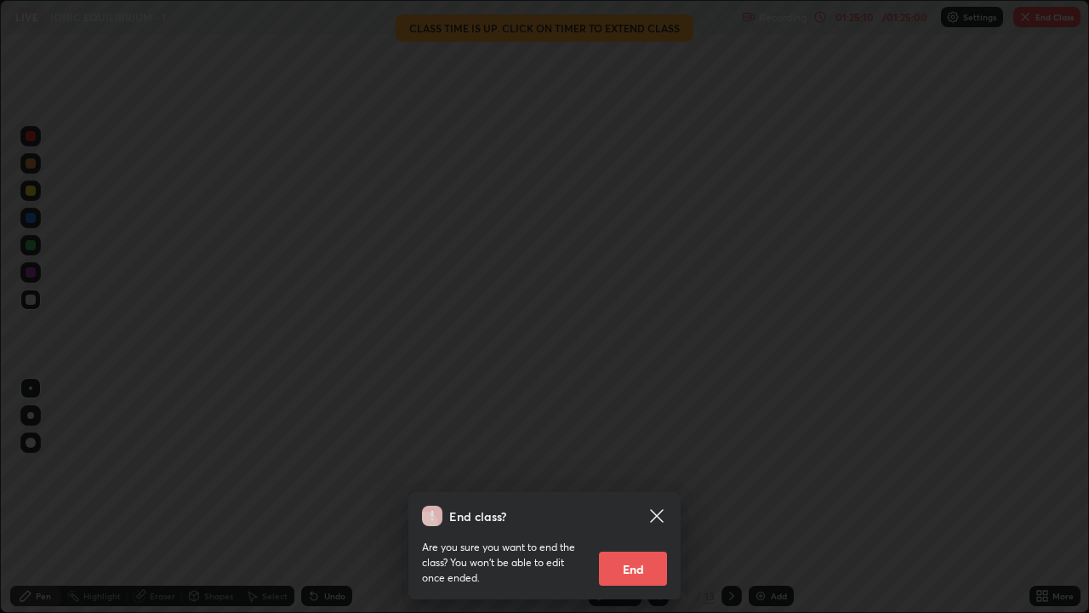
click at [640, 468] on button "End" at bounding box center [633, 569] width 68 height 34
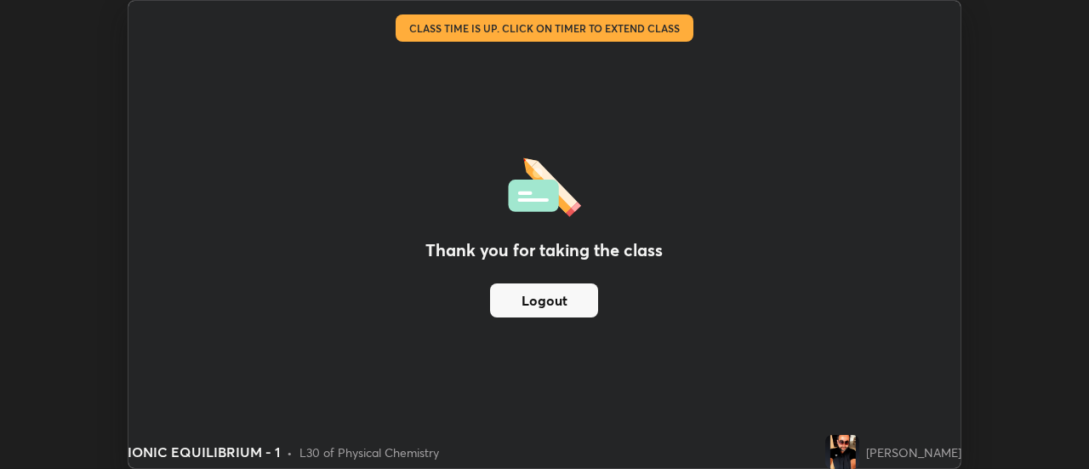
scroll to position [84648, 84027]
